Goal: Transaction & Acquisition: Purchase product/service

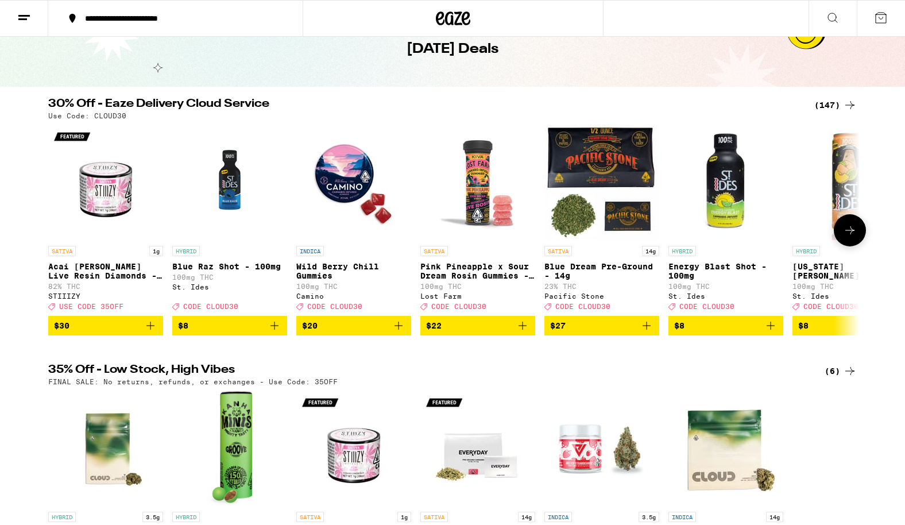
scroll to position [83, 0]
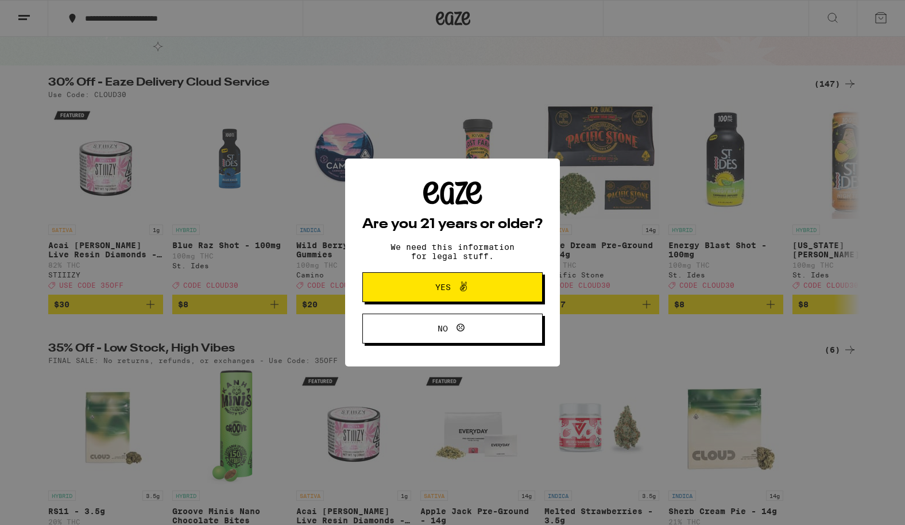
click at [420, 293] on span "Yes" at bounding box center [452, 287] width 87 height 15
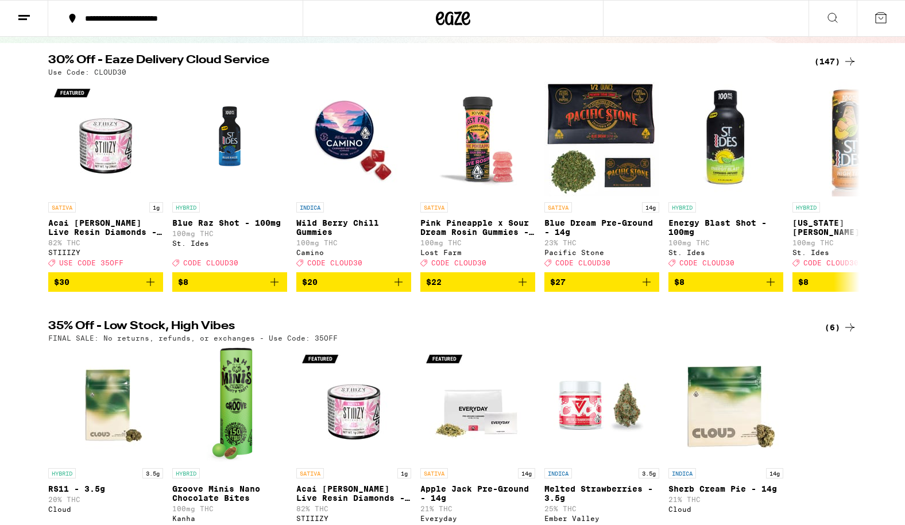
scroll to position [0, 0]
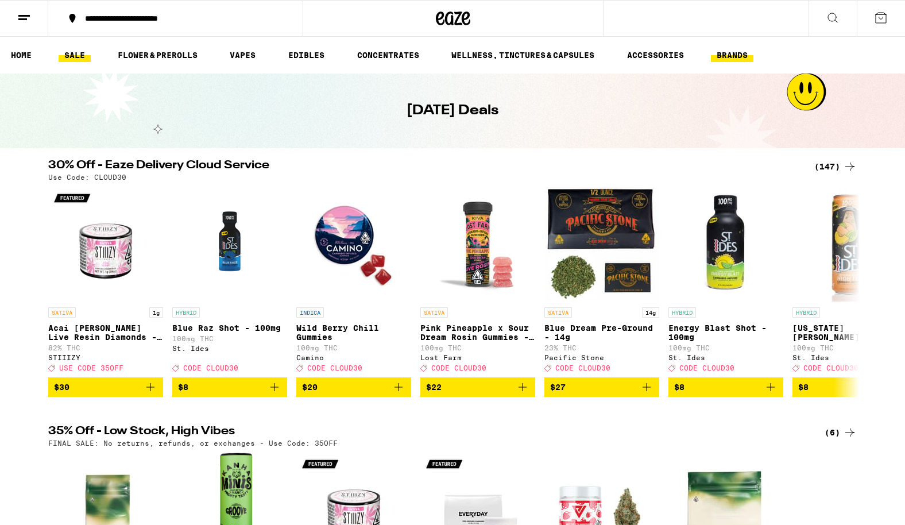
click at [727, 57] on link "BRANDS" at bounding box center [732, 55] width 42 height 14
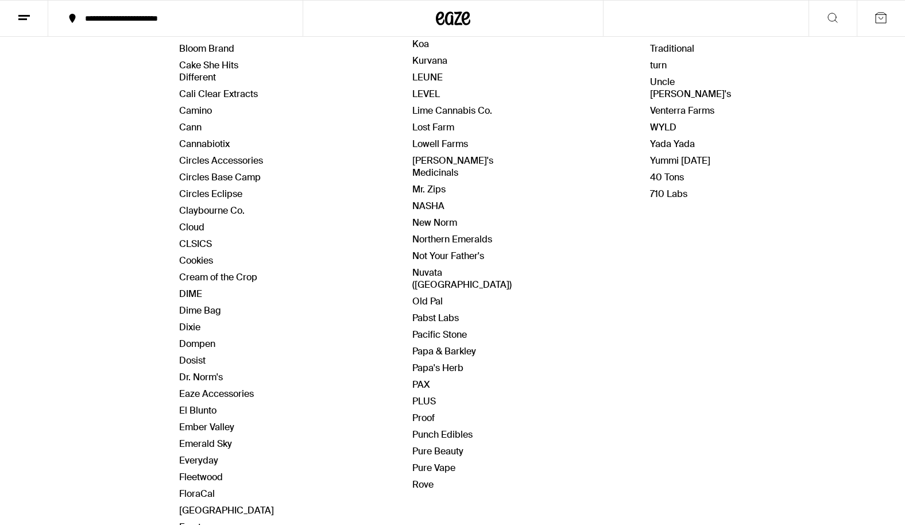
scroll to position [371, 0]
click at [433, 444] on link "Pure Beauty" at bounding box center [437, 450] width 51 height 12
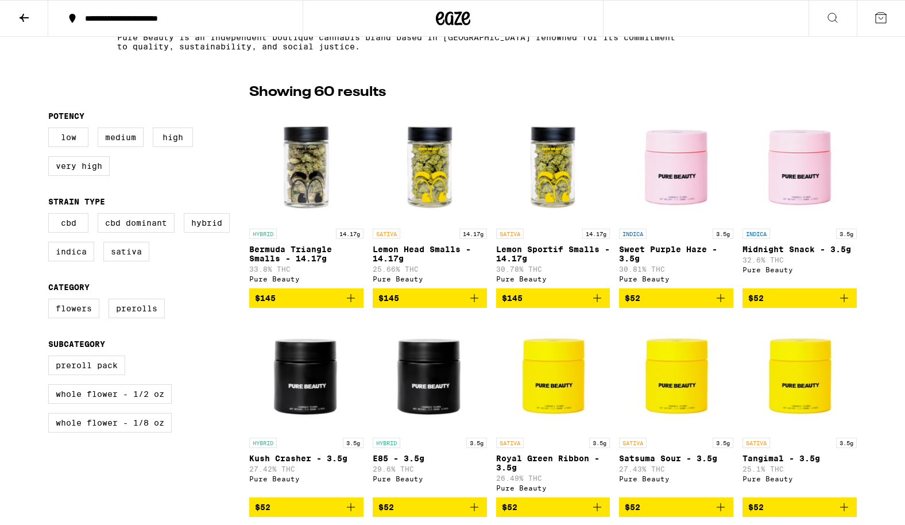
scroll to position [269, 0]
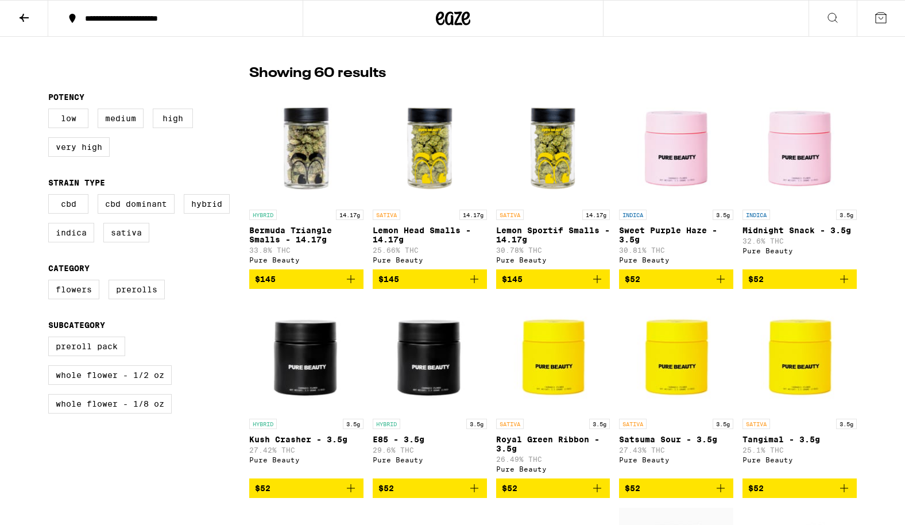
click at [648, 281] on span "$52" at bounding box center [676, 279] width 103 height 14
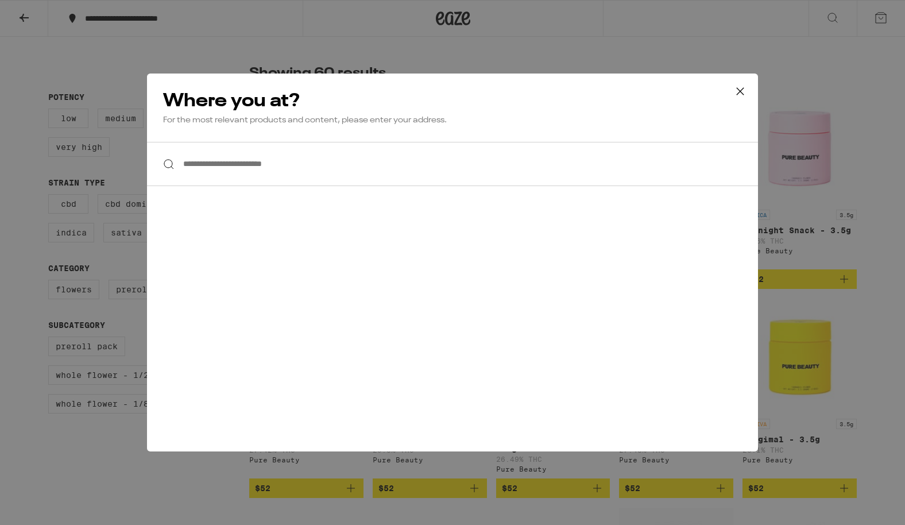
click at [219, 161] on input "**********" at bounding box center [452, 164] width 611 height 44
click at [218, 175] on input "**********" at bounding box center [452, 164] width 611 height 44
click at [737, 83] on icon at bounding box center [739, 91] width 17 height 17
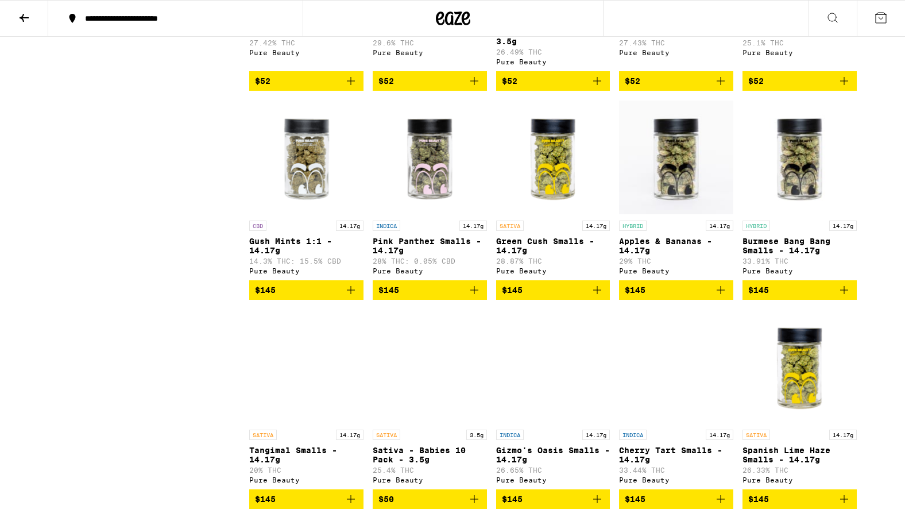
scroll to position [588, 0]
